Goal: Check status: Check status

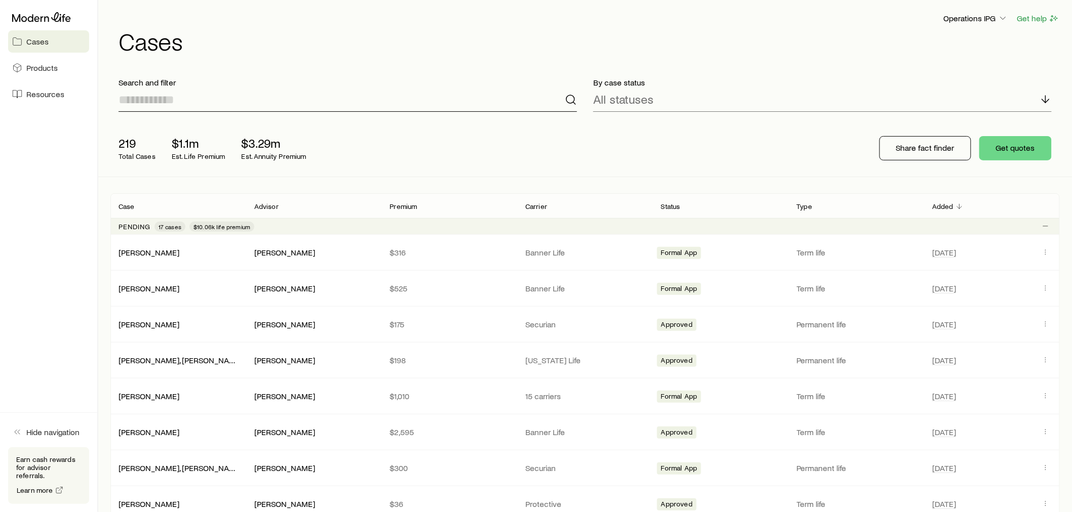
click at [189, 102] on input at bounding box center [348, 100] width 458 height 24
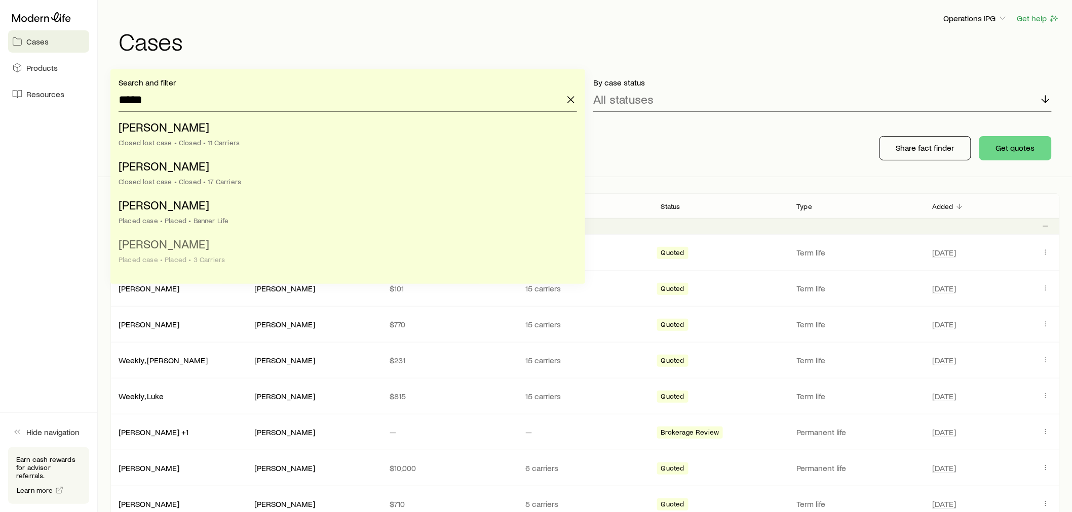
click at [181, 248] on span "[PERSON_NAME]" at bounding box center [164, 243] width 91 height 15
type input "**********"
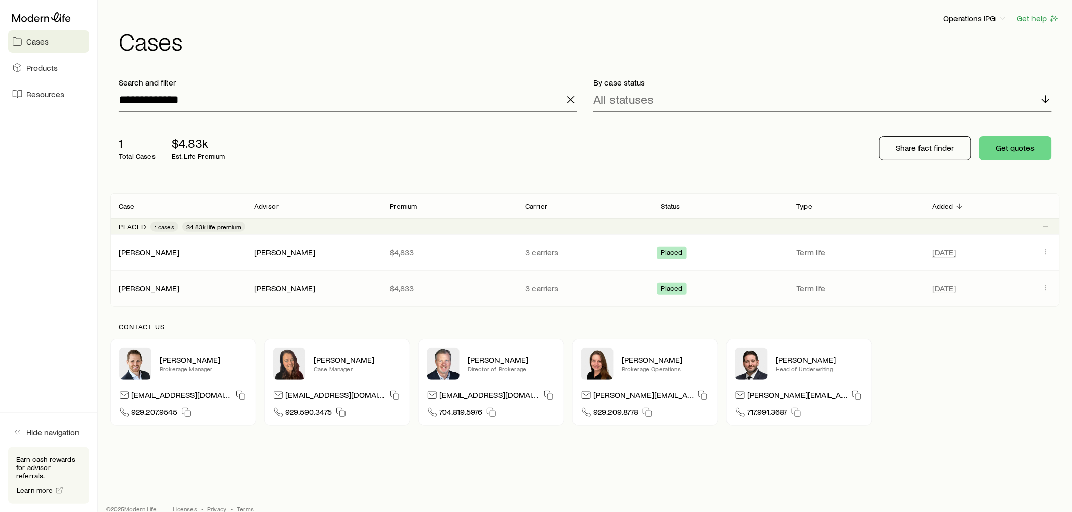
click at [465, 285] on p "$4,833" at bounding box center [449, 289] width 120 height 10
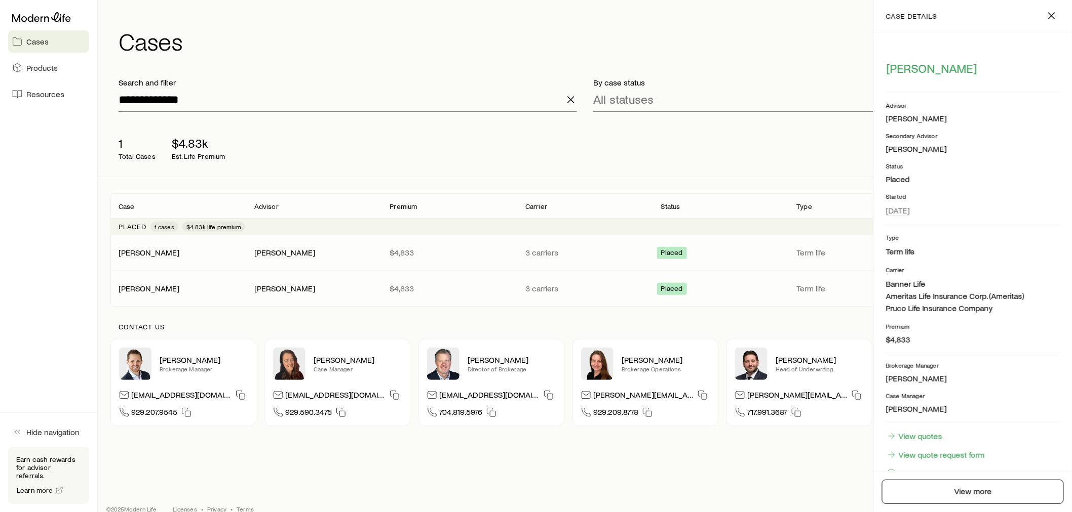
click at [506, 258] on div "[PERSON_NAME] [PERSON_NAME] $4,833 3 carriers Placed Term life [DATE]" at bounding box center [584, 252] width 949 height 35
click at [1056, 14] on icon "button" at bounding box center [1051, 16] width 12 height 12
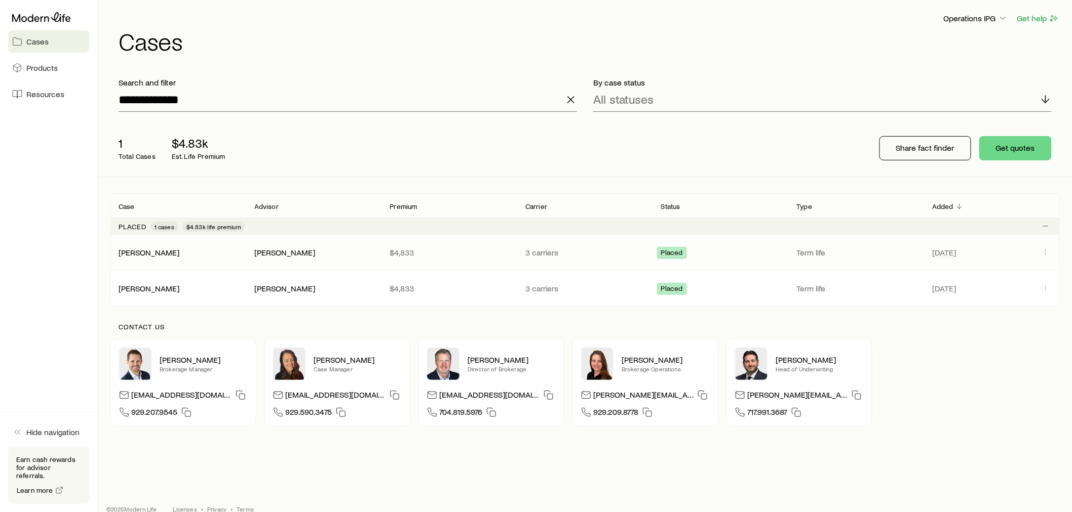
click at [489, 248] on p "$4,833" at bounding box center [449, 253] width 120 height 10
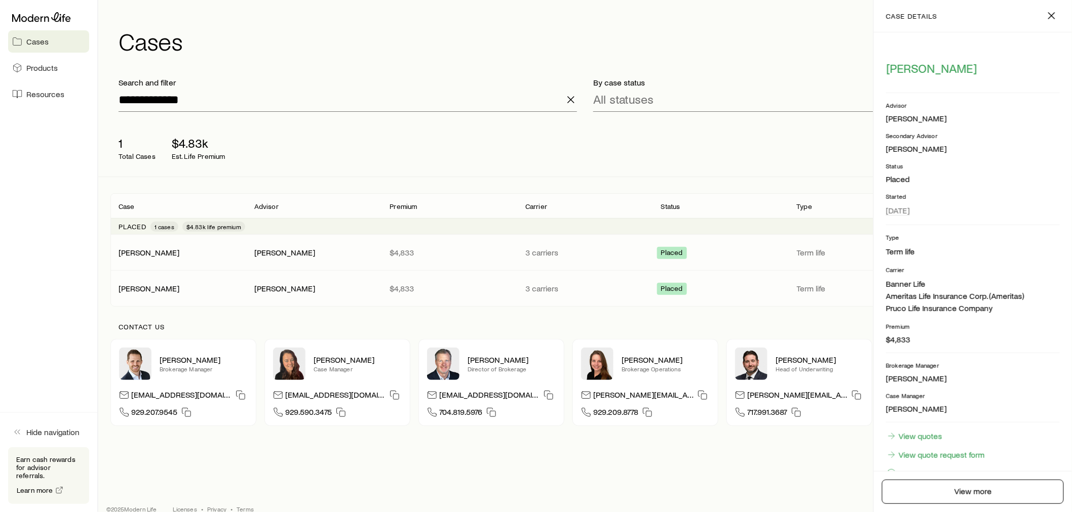
scroll to position [28, 0]
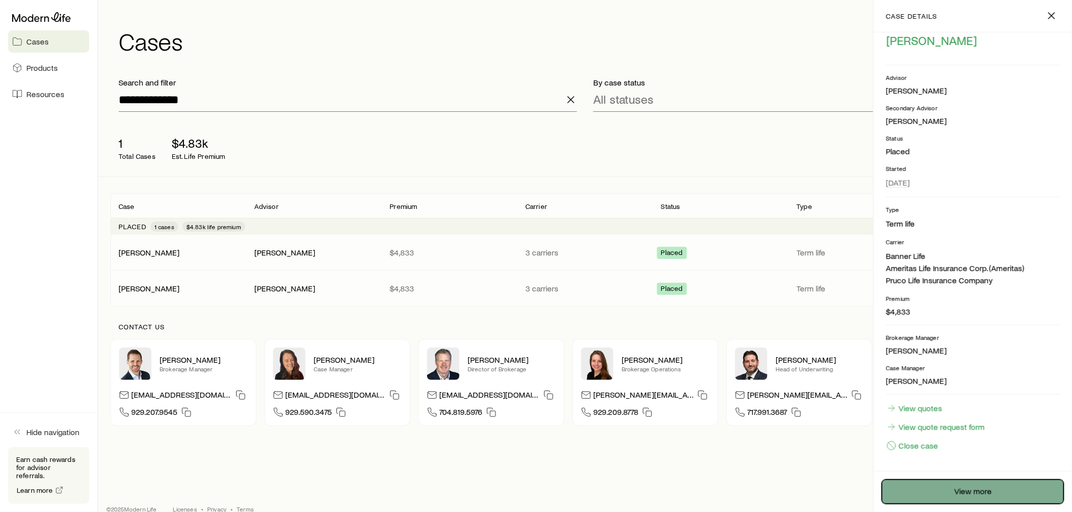
click at [951, 489] on link "View more" at bounding box center [973, 492] width 182 height 24
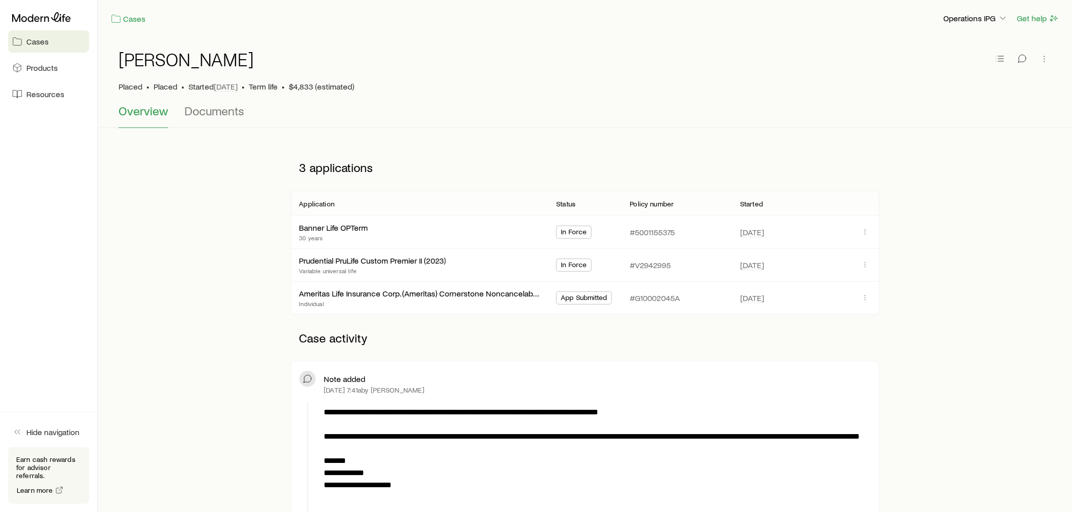
click at [579, 266] on span "In Force" at bounding box center [574, 266] width 26 height 11
click at [666, 262] on p "#V2942995" at bounding box center [650, 265] width 41 height 10
drag, startPoint x: 684, startPoint y: 266, endPoint x: 544, endPoint y: 267, distance: 139.8
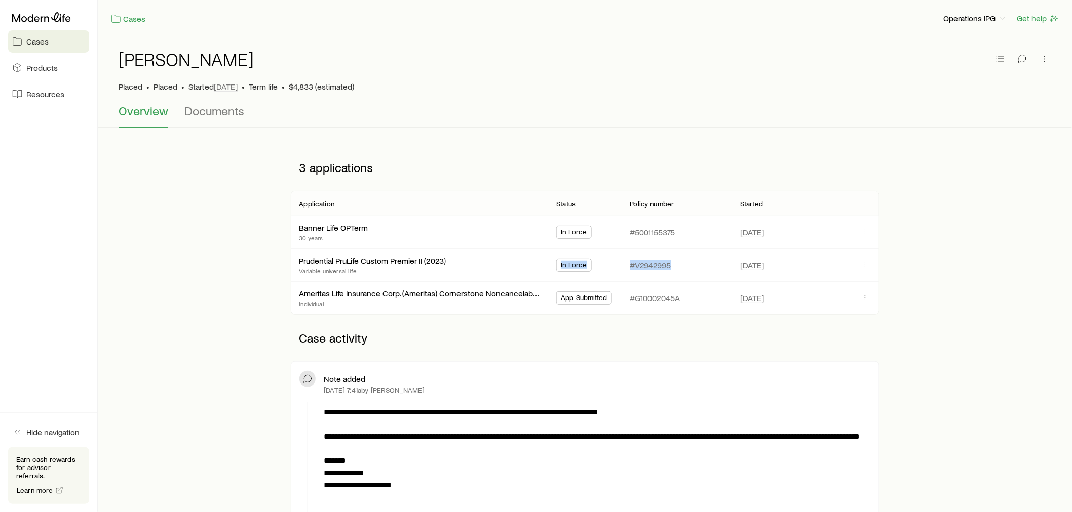
click at [544, 267] on div "Prudential PruLife Custom Premier II (2023) Variable universal life In Force #V…" at bounding box center [585, 265] width 588 height 32
